Goal: Task Accomplishment & Management: Complete application form

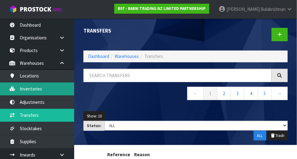
click at [23, 90] on link "Inventories" at bounding box center [37, 88] width 74 height 13
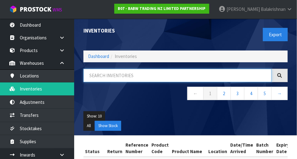
click at [229, 74] on input "text" at bounding box center [177, 75] width 188 height 13
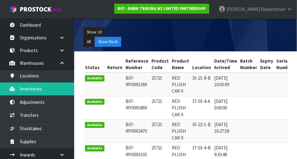
type input "25721"
copy td "25721"
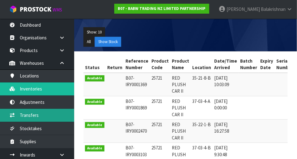
click at [21, 115] on link "Transfers" at bounding box center [37, 115] width 74 height 13
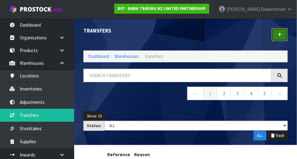
click at [282, 38] on link at bounding box center [280, 34] width 16 height 13
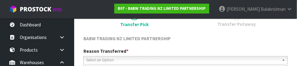
scroll to position [92, 0]
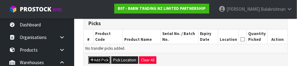
click at [97, 62] on button "Add Pick" at bounding box center [99, 60] width 22 height 7
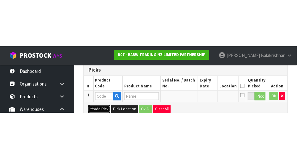
scroll to position [139, 0]
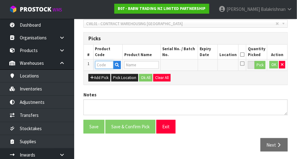
click at [98, 63] on input "text" at bounding box center [104, 65] width 18 height 8
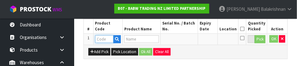
scroll to position [167, 0]
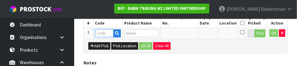
paste input "25721"
type input "25721"
type input "RED PLUSH CAR II"
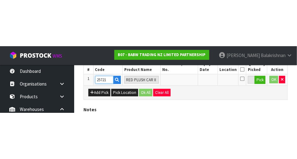
scroll to position [139, 0]
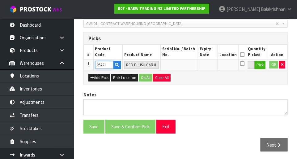
type input "25721"
click at [260, 67] on button "Pick" at bounding box center [260, 65] width 11 height 8
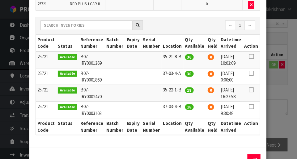
scroll to position [78, 0]
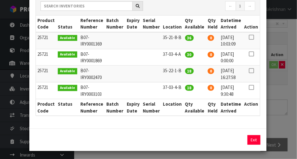
click at [251, 54] on icon at bounding box center [251, 54] width 5 height 0
click at [236, 140] on button "Assign Pick" at bounding box center [232, 140] width 25 height 10
type input "30"
click at [255, 135] on button "Exit" at bounding box center [254, 140] width 13 height 10
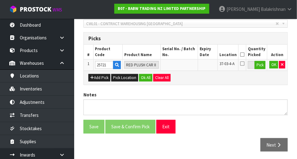
click at [245, 54] on icon at bounding box center [242, 54] width 4 height 0
click at [272, 65] on button "OK" at bounding box center [274, 64] width 9 height 7
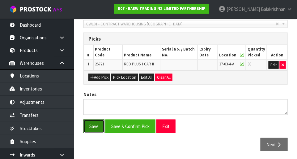
click at [91, 125] on button "Save" at bounding box center [93, 125] width 21 height 13
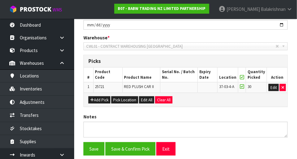
scroll to position [0, 0]
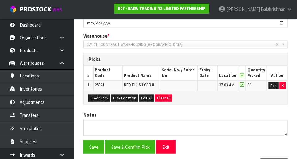
scroll to position [132, 0]
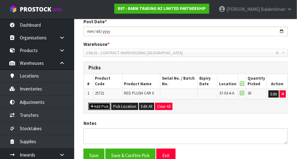
click at [99, 106] on button "Add Pick" at bounding box center [99, 106] width 22 height 7
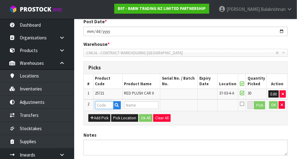
paste input "25721"
type input "25721"
type input "RED PLUSH CAR II"
type input "25721"
click at [261, 105] on button "Pick" at bounding box center [259, 105] width 11 height 8
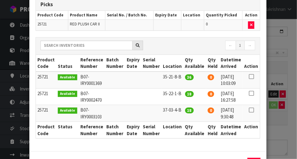
scroll to position [39, 0]
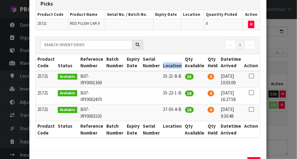
click at [171, 77] on td "35-21-8-B" at bounding box center [173, 79] width 22 height 17
copy td "35-21-8-B"
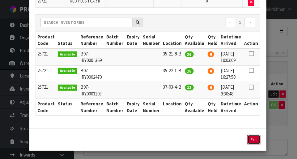
click at [256, 140] on button "Exit" at bounding box center [254, 140] width 13 height 10
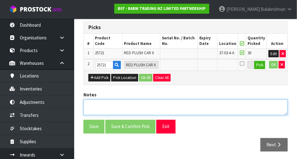
click at [202, 105] on textarea at bounding box center [185, 107] width 204 height 16
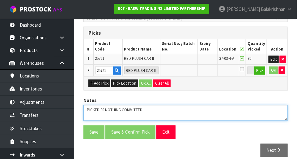
scroll to position [160, 0]
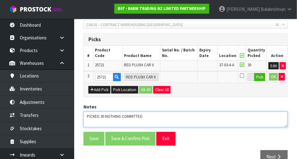
type textarea "PICKED 30 NOTHING COMMITTED"
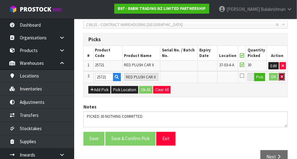
click at [285, 77] on button "button" at bounding box center [282, 76] width 6 height 7
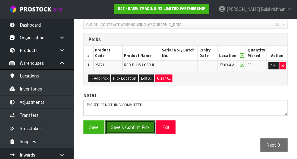
click at [143, 126] on button "Save & Confirm Pick" at bounding box center [130, 126] width 50 height 13
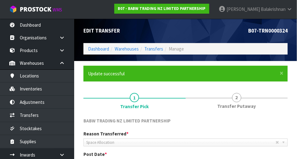
scroll to position [147, 0]
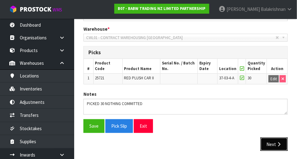
click at [275, 146] on button "Next" at bounding box center [274, 143] width 27 height 13
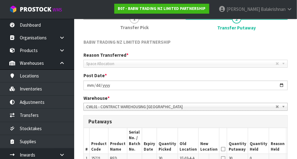
scroll to position [182, 0]
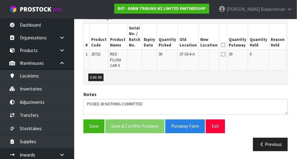
click at [288, 58] on button "Edit" at bounding box center [293, 54] width 10 height 7
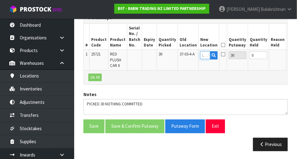
click at [200, 56] on input "text" at bounding box center [205, 55] width 10 height 8
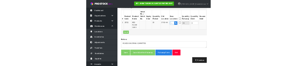
scroll to position [179, 0]
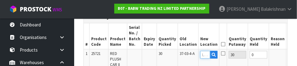
paste input "35-21-8-B"
type input "35-21-8-B"
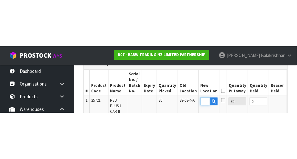
scroll to position [182, 0]
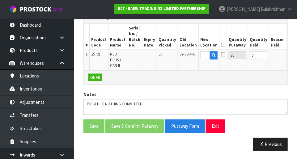
click at [288, 57] on button "OK" at bounding box center [292, 54] width 9 height 7
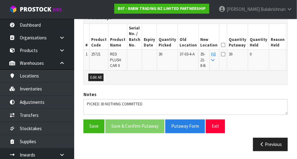
click at [221, 45] on icon at bounding box center [223, 45] width 4 height 0
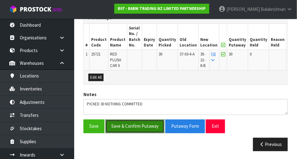
click at [143, 124] on button "Save & Confirm Putaway" at bounding box center [134, 125] width 59 height 13
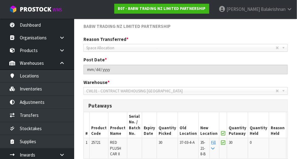
scroll to position [0, 0]
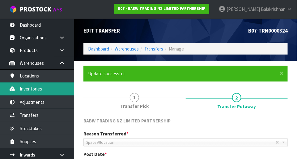
click at [17, 89] on link "Inventories" at bounding box center [37, 88] width 74 height 13
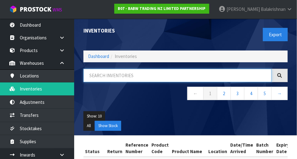
click at [147, 77] on input "text" at bounding box center [177, 75] width 188 height 13
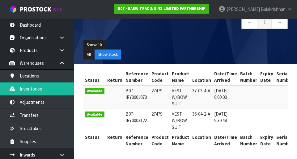
type input "27479"
copy td "27479"
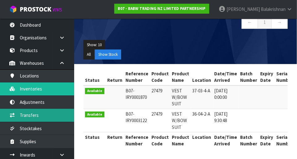
click at [20, 114] on link "Transfers" at bounding box center [37, 115] width 74 height 13
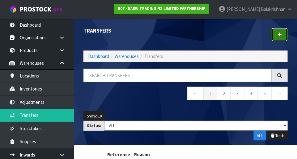
click at [282, 36] on link at bounding box center [280, 34] width 16 height 13
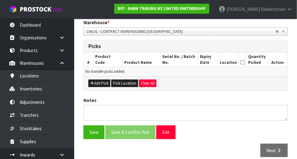
scroll to position [130, 0]
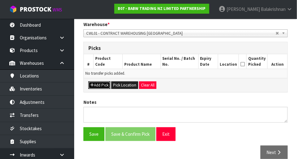
click at [100, 84] on button "Add Pick" at bounding box center [99, 84] width 22 height 7
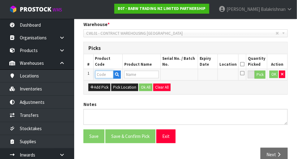
click at [107, 74] on input "text" at bounding box center [104, 75] width 18 height 8
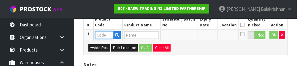
scroll to position [167, 0]
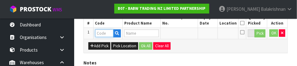
paste input "27479"
type input "27479"
type input "VEST W/BOW SUIT"
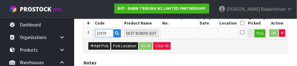
type input "27479"
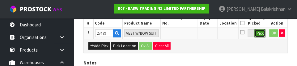
click at [261, 34] on button "Pick" at bounding box center [260, 34] width 11 height 8
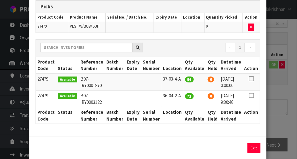
scroll to position [36, 0]
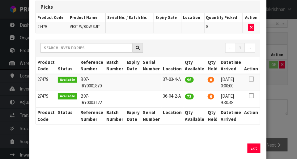
copy td "36-04-2-A"
click at [252, 79] on icon at bounding box center [251, 79] width 5 height 0
click at [236, 145] on button "Assign Pick" at bounding box center [232, 148] width 25 height 10
type input "96"
click at [254, 145] on button "Exit" at bounding box center [254, 148] width 13 height 10
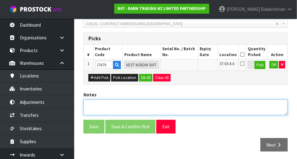
click at [141, 105] on textarea at bounding box center [185, 107] width 204 height 16
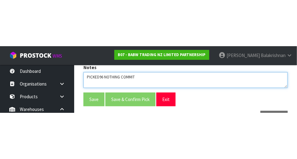
scroll to position [139, 0]
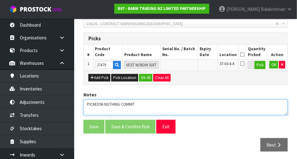
type textarea "PICKED96 NOTHING COMMIT"
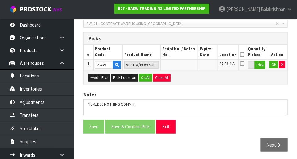
click at [244, 54] on icon at bounding box center [242, 54] width 4 height 0
click at [263, 68] on button "Pick" at bounding box center [260, 65] width 11 height 8
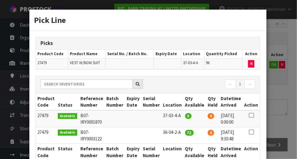
click at [288, 102] on div "Pick Line Picks Product Code Product Name Serial No. / Batch No. Expiry Date Lo…" at bounding box center [148, 79] width 297 height 159
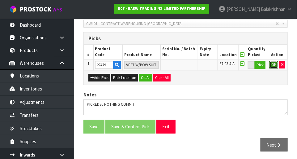
click at [272, 66] on button "OK" at bounding box center [274, 64] width 9 height 7
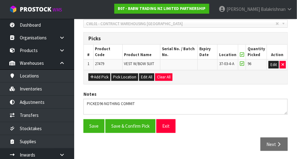
scroll to position [139, 0]
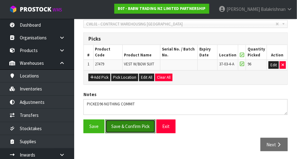
click at [138, 126] on button "Save & Confirm Pick" at bounding box center [130, 125] width 50 height 13
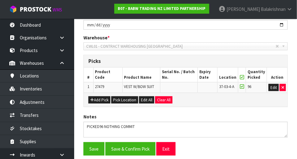
scroll to position [0, 0]
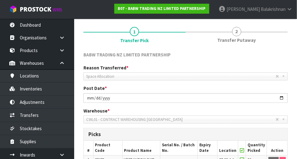
scroll to position [147, 0]
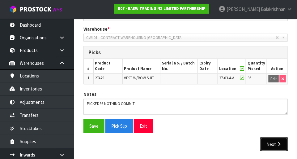
click at [283, 139] on button "Next" at bounding box center [274, 143] width 27 height 13
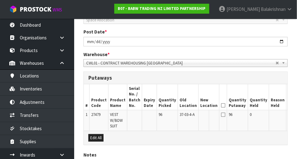
scroll to position [182, 0]
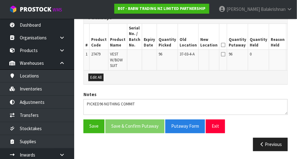
click at [288, 55] on button "Edit" at bounding box center [293, 54] width 10 height 7
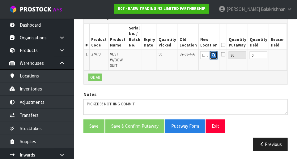
click at [210, 57] on button "button" at bounding box center [214, 55] width 8 height 8
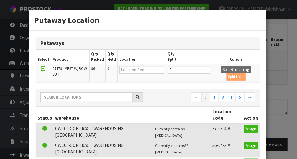
click at [280, 48] on div "Putaway Location Putaways Select Product Qty Picked Qty Held Location Qty Split…" at bounding box center [148, 79] width 297 height 159
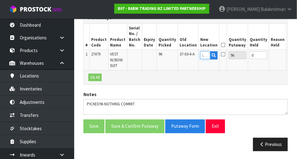
paste input "36-04-2-A"
type input "36-04-2-A"
click at [288, 58] on button "OK" at bounding box center [292, 54] width 9 height 7
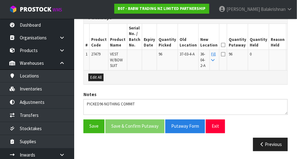
click at [296, 83] on section "× Close Transfer created 1 Transfer Pick 2 Transfer Putaway BABW TRADING NZ LIM…" at bounding box center [185, 19] width 223 height 282
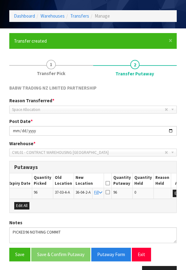
scroll to position [66, 0]
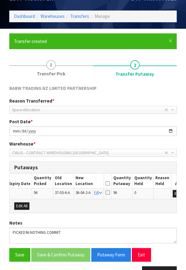
click at [105, 158] on icon at bounding box center [107, 184] width 4 height 0
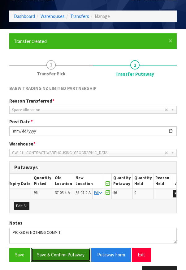
click at [55, 158] on button "Save & Confirm Putaway" at bounding box center [60, 254] width 59 height 13
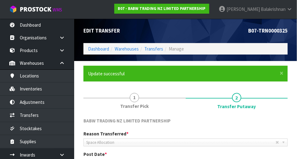
scroll to position [0, 2]
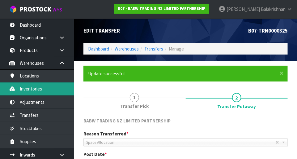
click at [22, 90] on link "Inventories" at bounding box center [37, 88] width 74 height 13
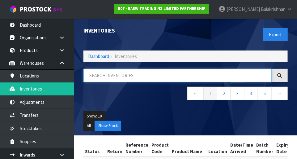
click at [245, 69] on input "text" at bounding box center [177, 75] width 188 height 13
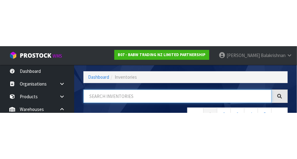
scroll to position [42, 0]
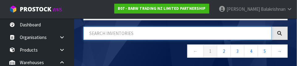
type input "0"
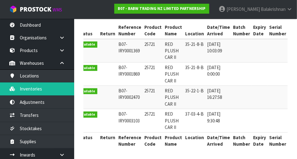
scroll to position [0, 0]
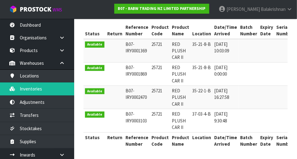
type input "25721"
copy td "25721"
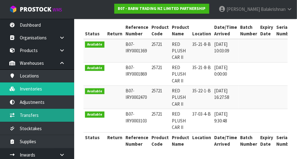
click at [23, 113] on link "Transfers" at bounding box center [37, 115] width 74 height 13
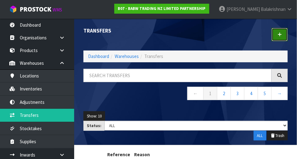
click at [282, 32] on icon at bounding box center [280, 34] width 4 height 5
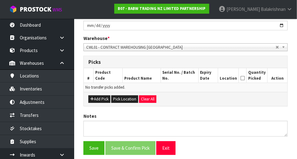
scroll to position [137, 0]
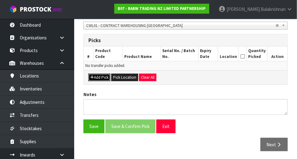
click at [96, 77] on button "Add Pick" at bounding box center [99, 77] width 22 height 7
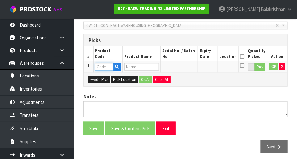
click at [98, 68] on input "text" at bounding box center [104, 67] width 18 height 8
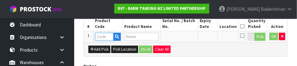
scroll to position [167, 0]
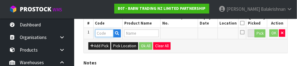
paste input "25721"
type input "25721"
type input "RED PLUSH CAR II"
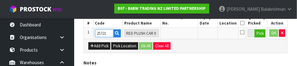
type input "25721"
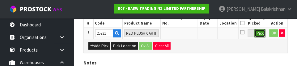
click at [261, 32] on button "Pick" at bounding box center [260, 34] width 11 height 8
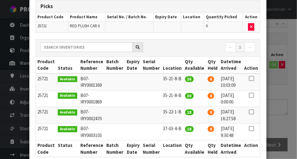
scroll to position [78, 0]
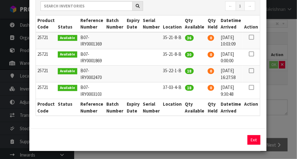
click at [252, 87] on icon at bounding box center [251, 87] width 5 height 0
click at [233, 138] on button "Assign Pick" at bounding box center [232, 140] width 25 height 10
type input "18"
click at [255, 139] on button "Exit" at bounding box center [254, 140] width 13 height 10
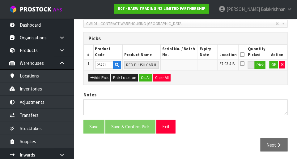
click at [245, 54] on icon at bounding box center [242, 54] width 4 height 0
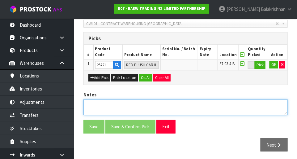
click at [94, 104] on textarea at bounding box center [185, 107] width 204 height 16
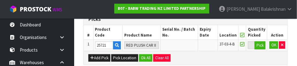
scroll to position [156, 0]
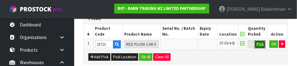
click at [259, 44] on button "Pick" at bounding box center [260, 45] width 11 height 8
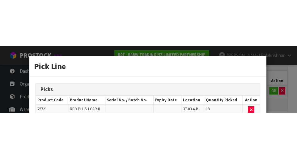
scroll to position [139, 0]
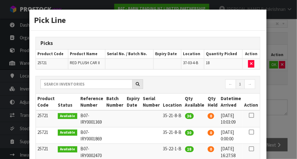
click at [282, 48] on div "Pick Line Picks Product Code Product Name Serial No. / Batch No. Expiry Date Lo…" at bounding box center [148, 79] width 297 height 159
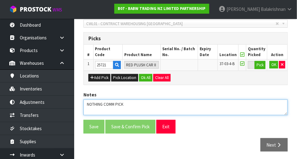
click at [124, 102] on textarea at bounding box center [185, 107] width 204 height 16
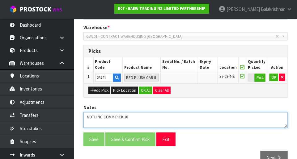
scroll to position [124, 0]
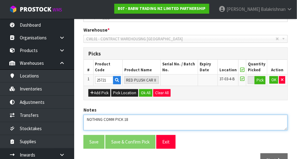
type textarea "NOTHING COMM PICK 18"
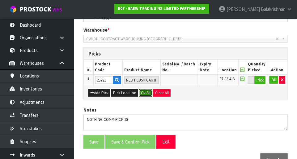
click at [145, 89] on button "Ok All" at bounding box center [145, 92] width 13 height 7
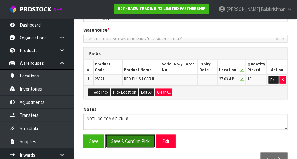
click at [122, 141] on button "Save & Confirm Pick" at bounding box center [130, 140] width 50 height 13
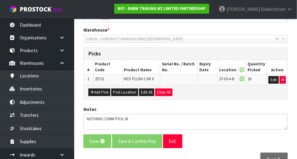
scroll to position [0, 0]
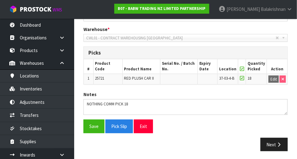
scroll to position [147, 0]
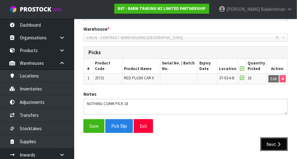
click at [278, 139] on button "Next" at bounding box center [274, 143] width 27 height 13
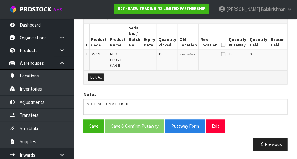
scroll to position [15, 0]
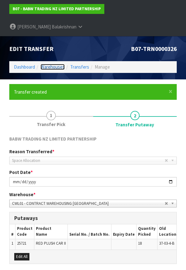
click at [55, 64] on link "Warehouses" at bounding box center [53, 67] width 24 height 6
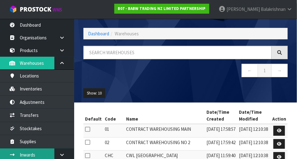
click at [2, 157] on link "Inwards" at bounding box center [37, 154] width 74 height 13
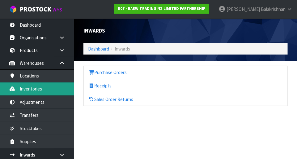
click at [17, 88] on link "Inventories" at bounding box center [37, 88] width 74 height 13
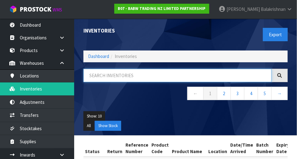
click at [136, 81] on input "text" at bounding box center [177, 75] width 188 height 13
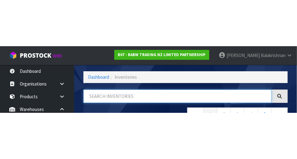
scroll to position [42, 0]
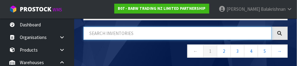
paste input "25721"
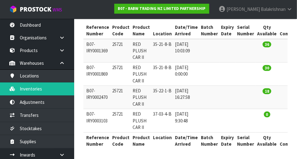
scroll to position [0, 0]
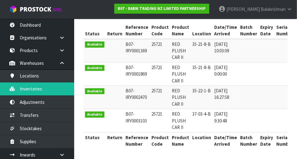
type input "25721"
click at [259, 125] on td at bounding box center [267, 120] width 16 height 23
copy td "35-21-8-B"
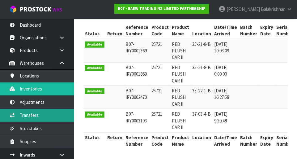
click at [39, 115] on link "Transfers" at bounding box center [37, 115] width 74 height 13
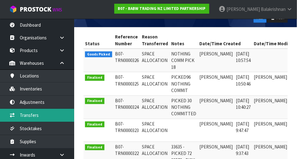
scroll to position [0, 28]
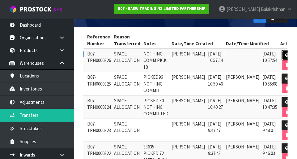
click at [285, 53] on icon at bounding box center [287, 55] width 5 height 4
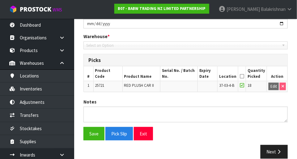
scroll to position [125, 0]
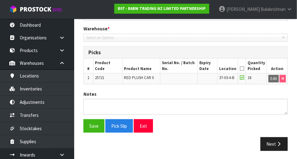
type input "[DATE]"
type textarea "NOTHING COMM PICK 18"
click at [244, 68] on icon at bounding box center [242, 68] width 4 height 0
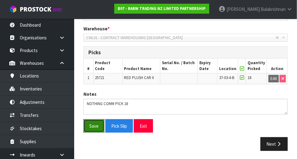
click at [95, 124] on button "Save" at bounding box center [93, 125] width 21 height 13
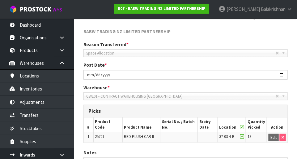
scroll to position [147, 0]
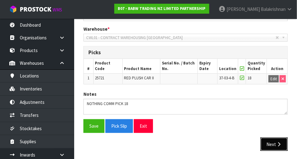
click at [275, 141] on button "Next" at bounding box center [274, 143] width 27 height 13
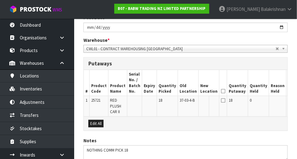
scroll to position [182, 0]
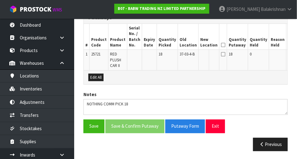
click at [288, 54] on button "Edit" at bounding box center [293, 54] width 10 height 7
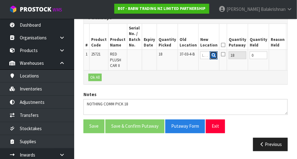
click at [210, 56] on button "button" at bounding box center [214, 55] width 8 height 8
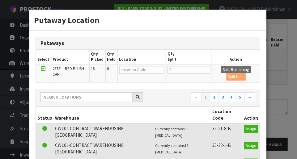
click at [281, 60] on div "Putaway Location Putaways Select Product Qty Picked Qty Held Location Qty Split…" at bounding box center [148, 79] width 297 height 159
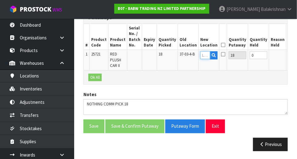
click at [200, 55] on input "text" at bounding box center [205, 55] width 10 height 8
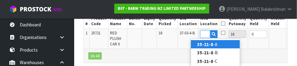
scroll to position [0, 9]
type input "35-21-8-B"
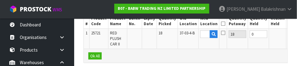
click at [288, 33] on button "OK" at bounding box center [292, 34] width 9 height 7
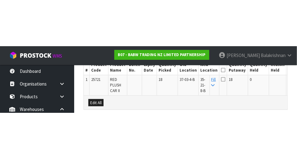
scroll to position [182, 0]
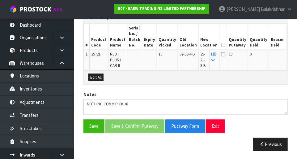
click at [221, 45] on icon at bounding box center [223, 45] width 4 height 0
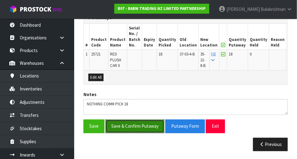
click at [148, 127] on button "Save & Confirm Putaway" at bounding box center [134, 125] width 59 height 13
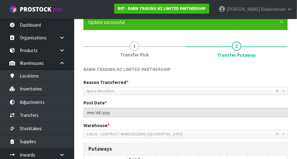
scroll to position [169, 0]
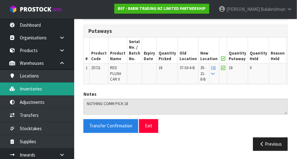
click at [24, 88] on link "Inventories" at bounding box center [37, 88] width 74 height 13
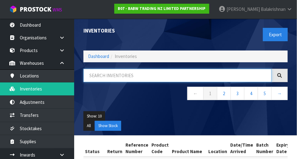
click at [160, 77] on input "text" at bounding box center [177, 75] width 188 height 13
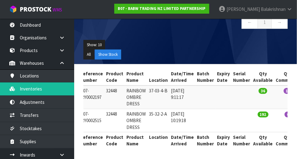
scroll to position [0, 45]
type input "32448"
copy td "32448"
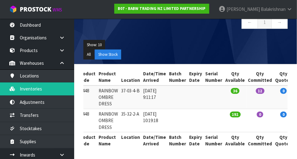
scroll to position [0, 0]
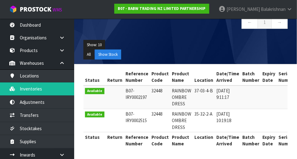
copy td "32448"
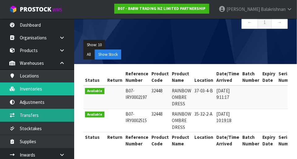
click at [55, 114] on link "Transfers" at bounding box center [37, 115] width 74 height 13
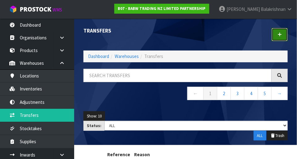
click at [283, 35] on link at bounding box center [280, 34] width 16 height 13
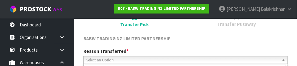
scroll to position [92, 0]
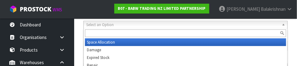
click at [143, 31] on input "text" at bounding box center [185, 34] width 201 height 8
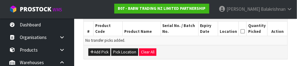
click at [245, 45] on div "Add Pick Pick Location Clear All" at bounding box center [186, 52] width 204 height 14
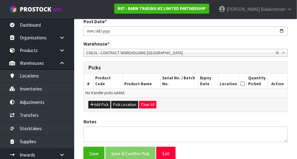
scroll to position [109, 0]
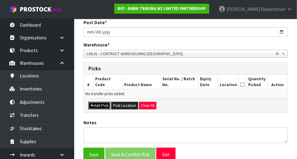
click at [99, 106] on button "Add Pick" at bounding box center [99, 105] width 22 height 7
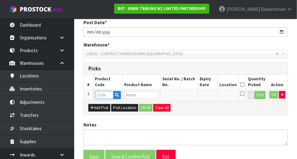
click at [107, 92] on input "text" at bounding box center [104, 95] width 18 height 8
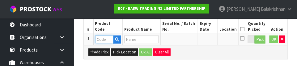
scroll to position [167, 0]
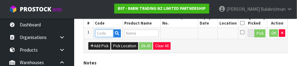
paste input "32448"
type input "32448"
type input "RAINBOW OMBRE DRESS"
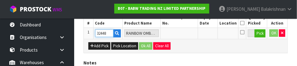
type input "32448"
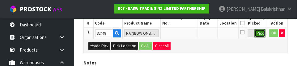
click at [261, 32] on button "Pick" at bounding box center [260, 34] width 11 height 8
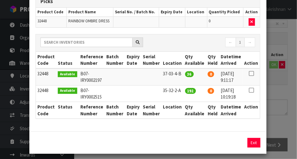
scroll to position [45, 0]
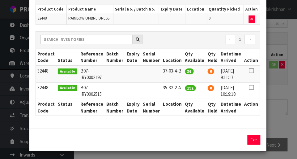
click at [252, 71] on icon at bounding box center [251, 71] width 5 height 0
click at [254, 71] on icon at bounding box center [251, 71] width 5 height 0
click at [254, 138] on button "Exit" at bounding box center [253, 140] width 13 height 10
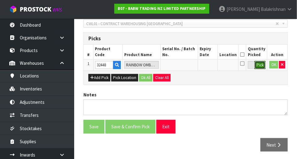
scroll to position [138, 0]
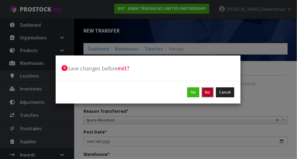
click at [209, 94] on button "No" at bounding box center [208, 92] width 12 height 10
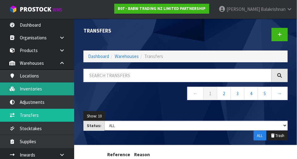
click at [19, 88] on link "Inventories" at bounding box center [37, 88] width 74 height 13
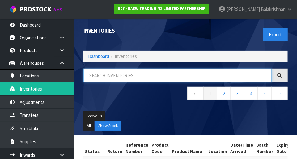
click at [132, 75] on input "text" at bounding box center [177, 75] width 188 height 13
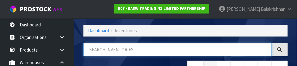
scroll to position [42, 0]
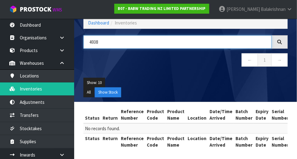
click at [164, 40] on input "4938" at bounding box center [177, 41] width 188 height 13
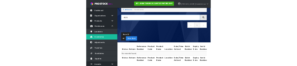
scroll to position [33, 0]
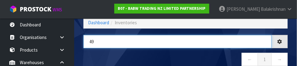
type input "4"
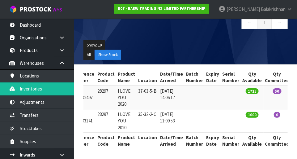
scroll to position [0, 54]
type input "28297"
copy td "37-03-5-B"
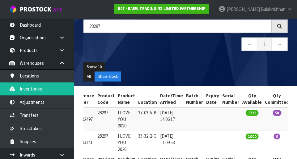
scroll to position [47, 0]
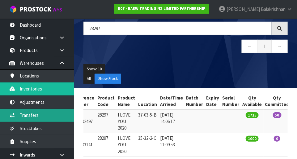
click at [33, 113] on link "Transfers" at bounding box center [37, 115] width 74 height 13
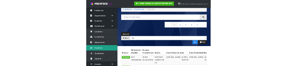
scroll to position [47, 0]
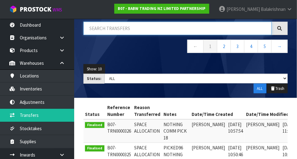
click at [176, 29] on input "text" at bounding box center [177, 28] width 188 height 13
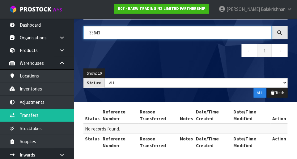
scroll to position [42, 0]
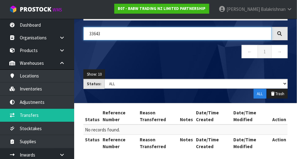
type input "33643"
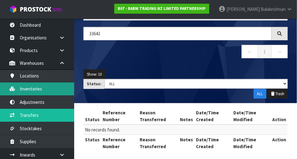
click at [19, 88] on link "Inventories" at bounding box center [37, 88] width 74 height 13
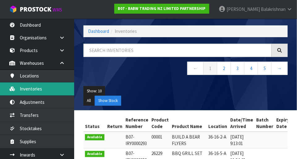
scroll to position [42, 0]
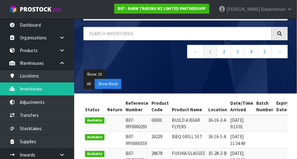
click at [154, 52] on nav "← 1 2 3 4 5 →" at bounding box center [185, 52] width 204 height 15
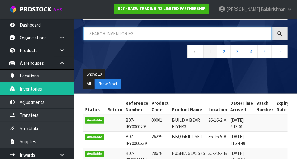
click at [160, 33] on input "text" at bounding box center [177, 33] width 188 height 13
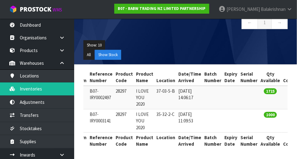
scroll to position [0, 54]
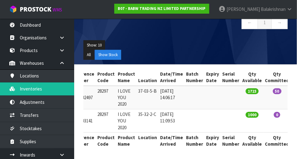
type input "28297"
copy td "28297"
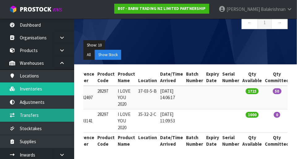
click at [38, 116] on link "Transfers" at bounding box center [37, 115] width 74 height 13
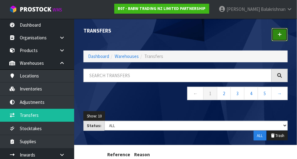
click at [283, 33] on link at bounding box center [280, 34] width 16 height 13
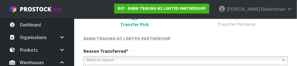
scroll to position [92, 0]
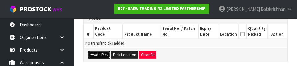
click at [91, 56] on icon "button" at bounding box center [92, 55] width 4 height 4
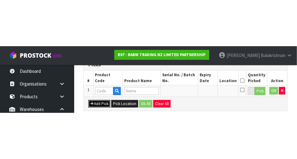
scroll to position [139, 0]
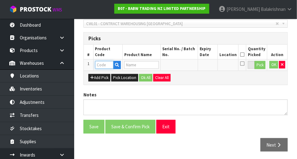
click at [104, 64] on input "text" at bounding box center [104, 65] width 18 height 8
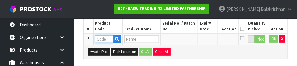
scroll to position [167, 0]
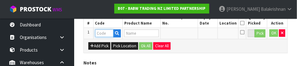
paste input "28297"
type input "28297"
type input "I LOVE YOU 2020"
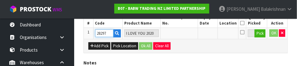
type input "28297"
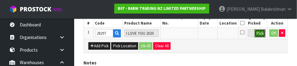
click at [265, 33] on button "Pick" at bounding box center [260, 34] width 11 height 8
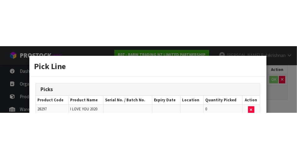
scroll to position [139, 0]
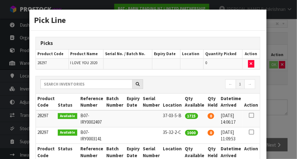
click at [252, 115] on icon at bounding box center [251, 115] width 5 height 0
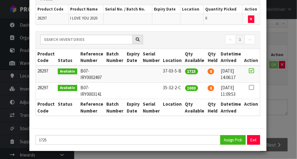
scroll to position [43, 0]
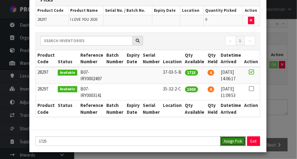
click at [235, 138] on button "Assign Pick" at bounding box center [232, 141] width 25 height 10
type input "1725"
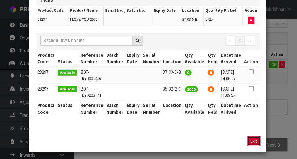
click at [253, 140] on button "Exit" at bounding box center [254, 141] width 13 height 10
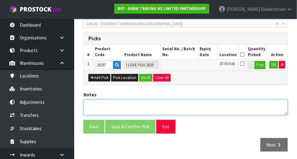
click at [176, 105] on textarea at bounding box center [185, 107] width 204 height 16
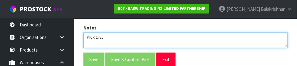
scroll to position [203, 0]
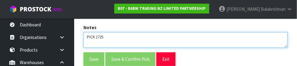
click at [275, 47] on textarea at bounding box center [185, 40] width 204 height 16
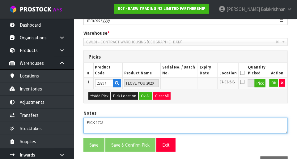
scroll to position [120, 0]
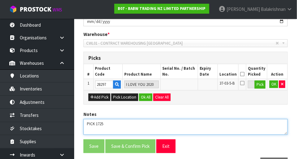
type textarea "PICK 1725"
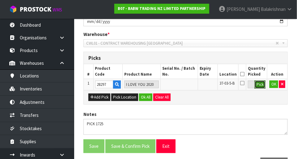
click at [260, 84] on button "Pick" at bounding box center [260, 84] width 11 height 8
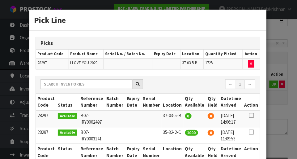
click at [281, 106] on div "Pick Line Picks Product Code Product Name Serial No. / Batch No. Expiry Date Lo…" at bounding box center [148, 79] width 297 height 159
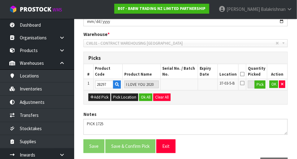
click at [245, 74] on icon at bounding box center [242, 74] width 4 height 0
click at [272, 85] on button "OK" at bounding box center [274, 83] width 9 height 7
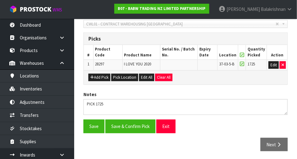
scroll to position [137, 0]
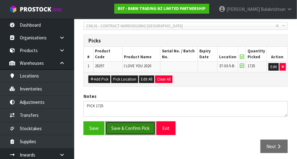
click at [148, 130] on button "Save & Confirm Pick" at bounding box center [130, 127] width 50 height 13
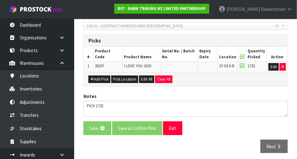
scroll to position [0, 0]
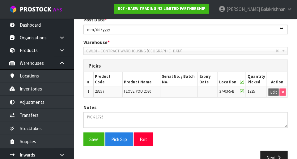
scroll to position [147, 0]
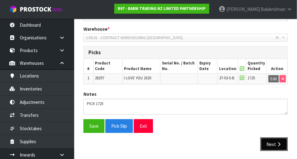
click at [271, 138] on button "Next" at bounding box center [274, 143] width 27 height 13
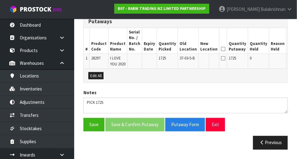
scroll to position [180, 0]
click at [288, 58] on button "Edit" at bounding box center [293, 58] width 10 height 7
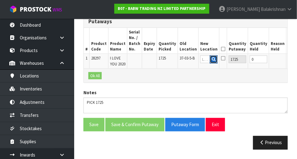
click at [212, 58] on icon "button" at bounding box center [214, 59] width 4 height 4
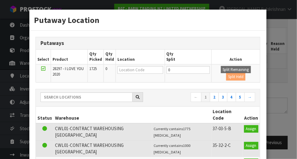
click at [287, 84] on div "Putaway Location Putaways Select Product Qty Picked Qty Held Location Qty Split…" at bounding box center [148, 79] width 297 height 159
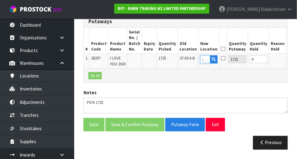
click at [200, 58] on input "text" at bounding box center [205, 59] width 10 height 8
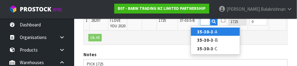
scroll to position [211, 0]
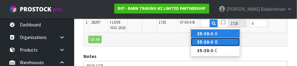
click at [225, 39] on link "35-30-3 -B" at bounding box center [215, 42] width 49 height 8
type input "35-30-3-B"
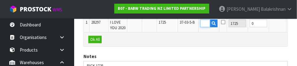
scroll to position [0, 0]
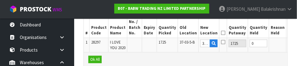
click at [288, 45] on button "OK" at bounding box center [292, 43] width 9 height 7
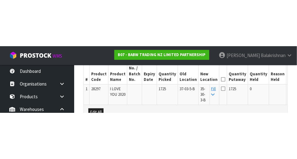
scroll to position [182, 0]
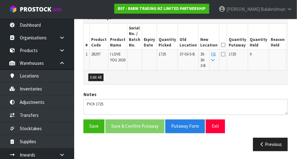
click at [221, 45] on icon at bounding box center [223, 45] width 4 height 0
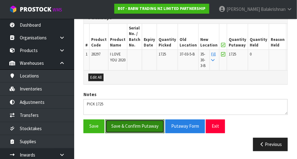
click at [127, 130] on button "Save & Confirm Putaway" at bounding box center [134, 125] width 59 height 13
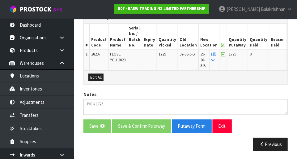
scroll to position [0, 0]
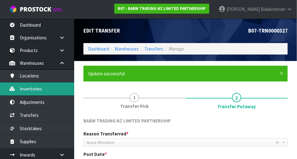
click at [48, 90] on link "Inventories" at bounding box center [37, 88] width 74 height 13
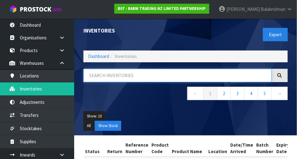
click at [124, 76] on input "text" at bounding box center [177, 75] width 188 height 13
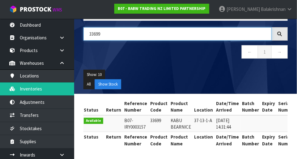
scroll to position [0, 1]
type input "33699"
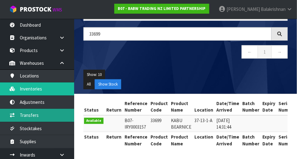
click at [21, 116] on link "Transfers" at bounding box center [37, 115] width 74 height 13
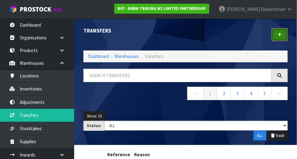
click at [276, 32] on link at bounding box center [280, 34] width 16 height 13
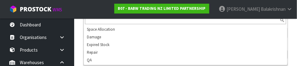
scroll to position [103, 0]
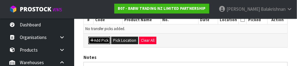
click at [97, 40] on button "Add Pick" at bounding box center [99, 40] width 22 height 7
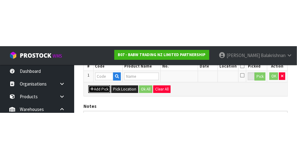
scroll to position [139, 0]
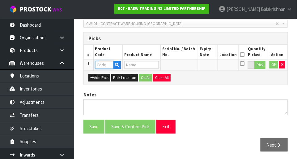
click at [101, 62] on input "text" at bounding box center [104, 65] width 18 height 8
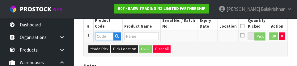
scroll to position [167, 0]
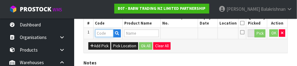
paste input "33699"
type input "33699"
type input "KABU BEARNICE"
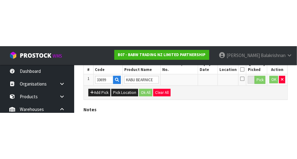
scroll to position [139, 0]
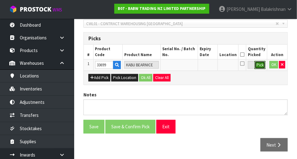
click at [263, 61] on button "Pick" at bounding box center [260, 65] width 11 height 8
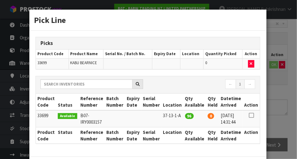
click at [252, 115] on icon at bounding box center [251, 115] width 5 height 0
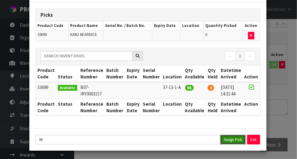
click at [233, 141] on button "Assign Pick" at bounding box center [232, 140] width 25 height 10
type input "96"
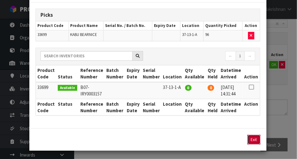
click at [256, 137] on button "Exit" at bounding box center [254, 140] width 13 height 10
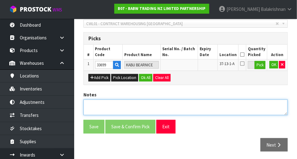
click at [94, 99] on textarea at bounding box center [185, 107] width 204 height 16
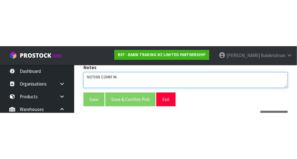
scroll to position [139, 0]
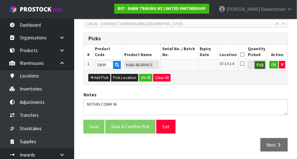
click at [259, 66] on button "Pick" at bounding box center [260, 65] width 11 height 8
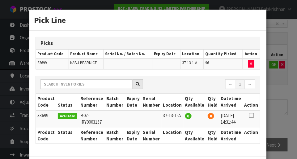
click at [286, 106] on div "Pick Line Picks Product Code Product Name Serial No. / Batch No. Expiry Date Lo…" at bounding box center [148, 79] width 297 height 159
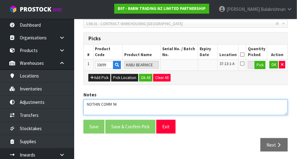
click at [122, 100] on textarea at bounding box center [185, 107] width 204 height 16
type textarea "NOTHIN COMM 96 PICK"
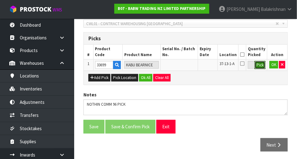
click at [264, 64] on button "Pick" at bounding box center [260, 65] width 11 height 8
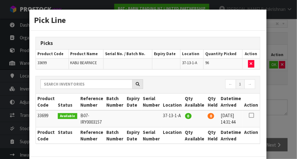
click at [280, 68] on div "Pick Line Picks Product Code Product Name Serial No. / Batch No. Expiry Date Lo…" at bounding box center [148, 79] width 297 height 159
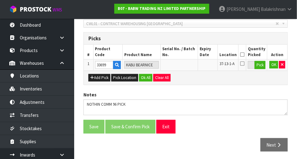
click at [245, 54] on icon at bounding box center [242, 54] width 4 height 0
click at [274, 63] on button "OK" at bounding box center [274, 64] width 9 height 7
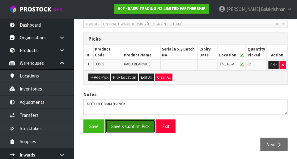
click at [121, 124] on button "Save & Confirm Pick" at bounding box center [130, 125] width 50 height 13
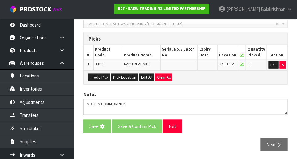
scroll to position [0, 0]
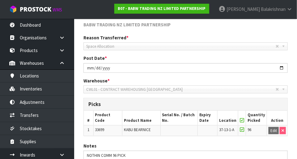
scroll to position [147, 0]
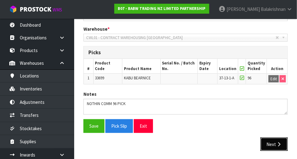
click at [276, 138] on button "Next" at bounding box center [274, 143] width 27 height 13
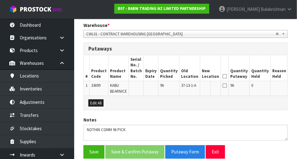
scroll to position [151, 0]
click at [290, 87] on button "Edit" at bounding box center [295, 86] width 10 height 7
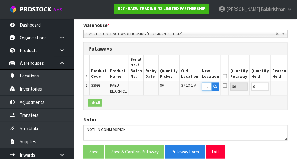
click at [202, 85] on input "text" at bounding box center [207, 87] width 10 height 8
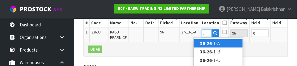
scroll to position [0, 8]
click at [228, 40] on link "36-26-4 -A" at bounding box center [218, 44] width 49 height 8
type input "36-26-4-A"
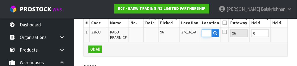
scroll to position [0, 0]
click at [290, 31] on button "OK" at bounding box center [294, 33] width 9 height 7
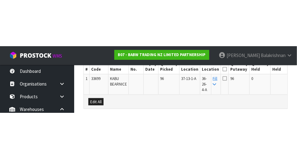
scroll to position [182, 0]
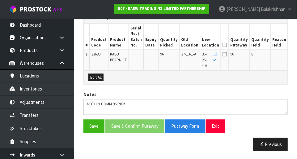
click at [223, 45] on icon at bounding box center [225, 45] width 4 height 0
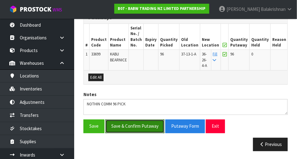
click at [113, 123] on button "Save & Confirm Putaway" at bounding box center [134, 125] width 59 height 13
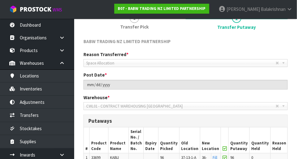
scroll to position [169, 0]
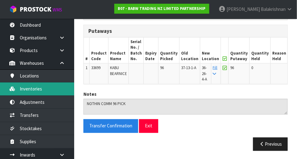
click at [22, 88] on link "Inventories" at bounding box center [37, 88] width 74 height 13
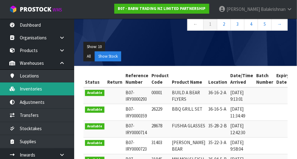
scroll to position [70, 0]
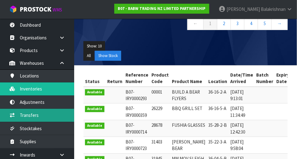
click at [18, 115] on link "Transfers" at bounding box center [37, 115] width 74 height 13
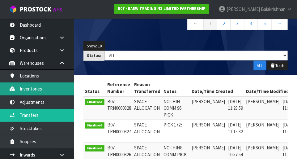
click at [22, 87] on link "Inventories" at bounding box center [37, 88] width 74 height 13
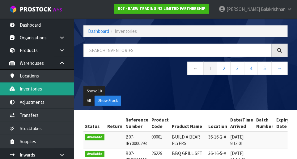
scroll to position [70, 0]
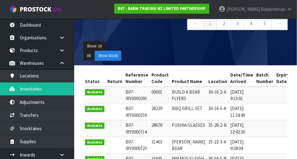
click at [138, 53] on ul "All Show Stock" at bounding box center [185, 56] width 204 height 10
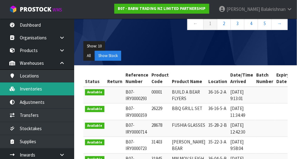
click at [45, 90] on link "Inventories" at bounding box center [37, 88] width 74 height 13
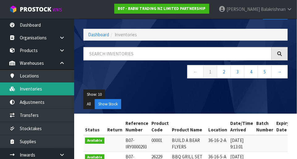
scroll to position [0, 0]
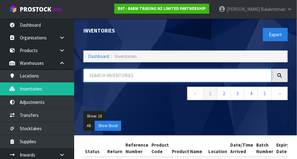
click at [163, 75] on input "text" at bounding box center [177, 75] width 188 height 13
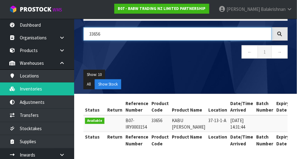
type input "33656"
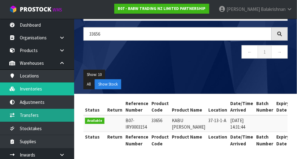
click at [45, 119] on link "Transfers" at bounding box center [37, 115] width 74 height 13
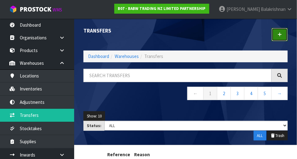
click at [281, 35] on icon at bounding box center [280, 34] width 4 height 5
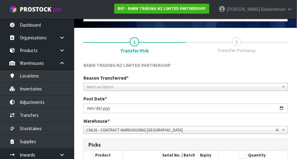
click at [166, 83] on span "Select an Option" at bounding box center [182, 86] width 193 height 7
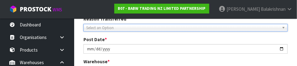
scroll to position [92, 0]
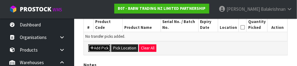
click at [102, 47] on button "Add Pick" at bounding box center [99, 48] width 22 height 7
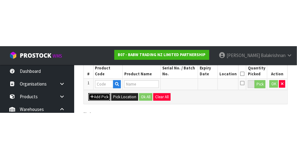
scroll to position [139, 0]
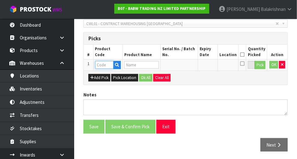
click at [109, 64] on input "text" at bounding box center [104, 65] width 18 height 8
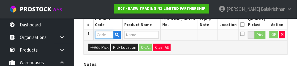
scroll to position [167, 0]
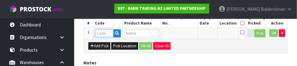
paste input "33656"
type input "33656"
type input "KABU [PERSON_NAME]"
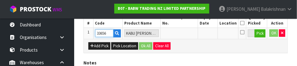
type input "33656"
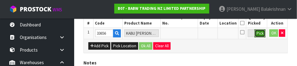
click at [259, 33] on button "Pick" at bounding box center [260, 34] width 11 height 8
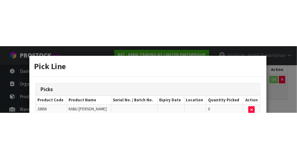
scroll to position [139, 0]
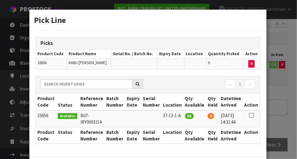
click at [252, 115] on icon at bounding box center [251, 115] width 5 height 0
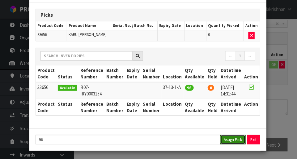
click at [234, 139] on button "Assign Pick" at bounding box center [232, 140] width 25 height 10
type input "96"
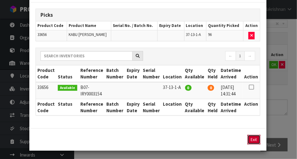
click at [248, 138] on button "Exit" at bounding box center [254, 140] width 13 height 10
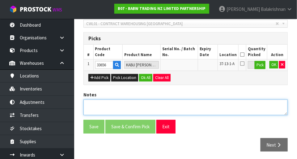
click at [201, 102] on textarea at bounding box center [185, 107] width 204 height 16
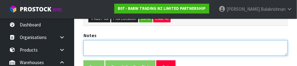
scroll to position [209, 0]
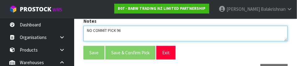
click at [255, 40] on textarea at bounding box center [185, 34] width 204 height 16
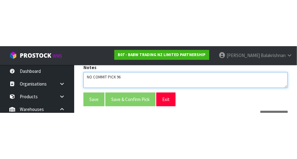
scroll to position [139, 0]
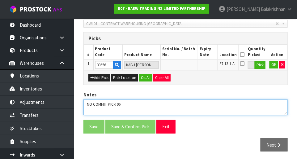
type textarea "NO COMMIT PICK 96"
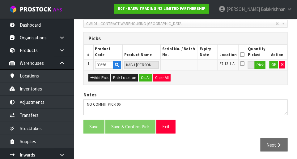
click at [245, 54] on icon at bounding box center [242, 54] width 4 height 0
click at [260, 65] on button "Pick" at bounding box center [260, 65] width 11 height 8
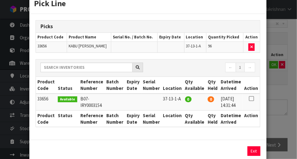
scroll to position [22, 0]
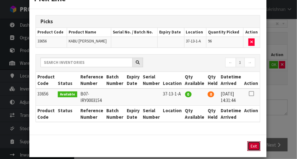
click at [256, 141] on button "Exit" at bounding box center [254, 146] width 13 height 10
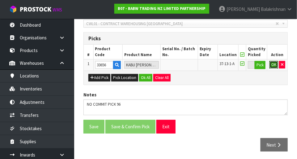
click at [271, 65] on button "OK" at bounding box center [274, 64] width 9 height 7
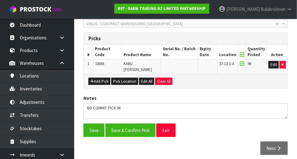
scroll to position [139, 0]
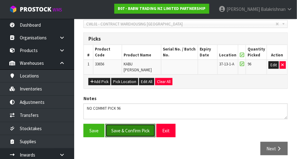
click at [140, 127] on button "Save & Confirm Pick" at bounding box center [130, 130] width 50 height 13
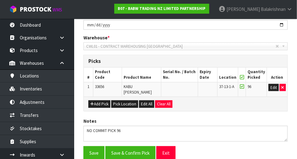
scroll to position [0, 0]
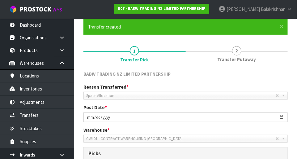
scroll to position [147, 0]
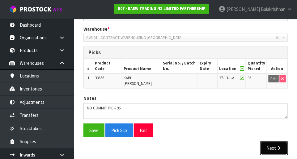
click at [273, 141] on button "Next" at bounding box center [274, 147] width 27 height 13
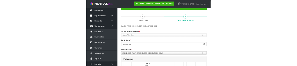
scroll to position [57, 0]
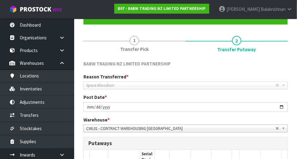
click at [263, 82] on span "Space Allocation" at bounding box center [181, 85] width 190 height 7
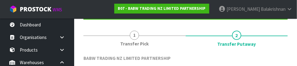
scroll to position [157, 0]
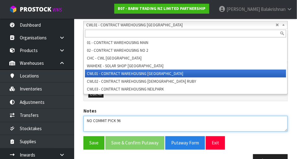
click at [258, 120] on textarea at bounding box center [185, 124] width 204 height 16
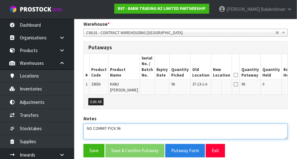
scroll to position [153, 0]
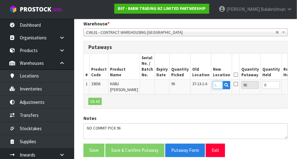
click at [213, 85] on input "text" at bounding box center [218, 85] width 10 height 8
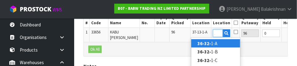
scroll to position [0, 8]
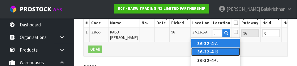
click at [212, 52] on strong "36-32-4" at bounding box center [206, 52] width 16 height 6
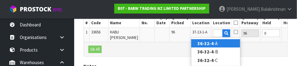
type input "36-32-4-B"
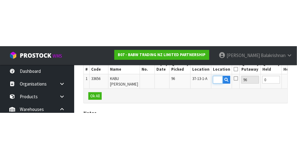
scroll to position [0, 0]
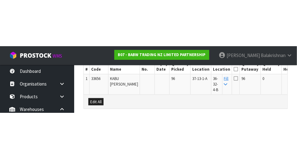
scroll to position [182, 0]
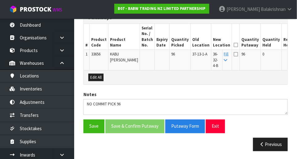
click at [234, 45] on icon at bounding box center [236, 45] width 4 height 0
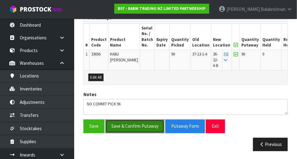
click at [146, 122] on button "Save & Confirm Putaway" at bounding box center [134, 125] width 59 height 13
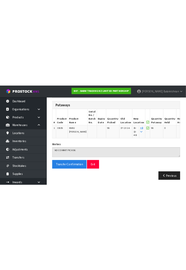
scroll to position [15, 0]
